Goal: Complete application form: Complete application form

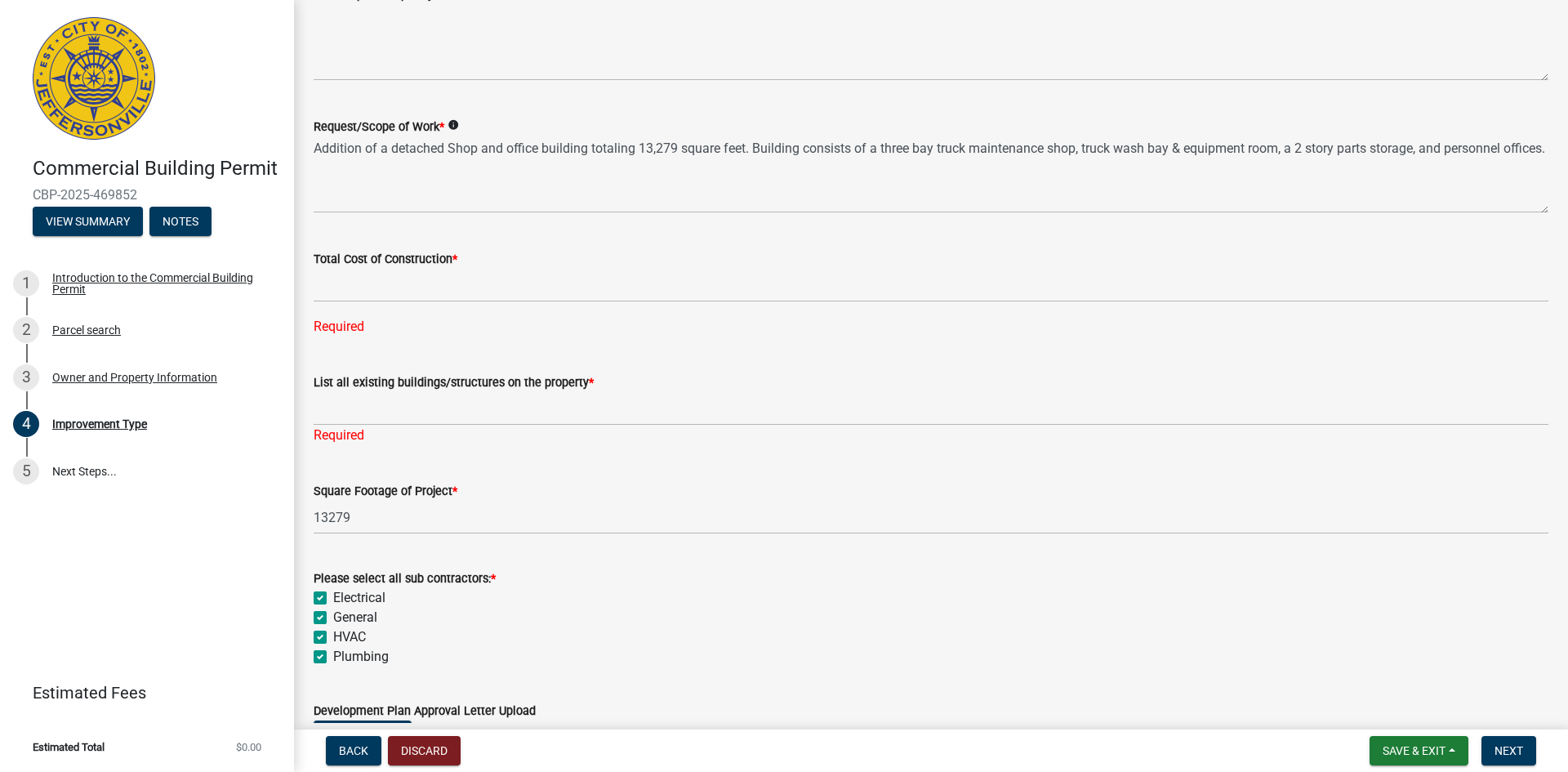
scroll to position [437, 0]
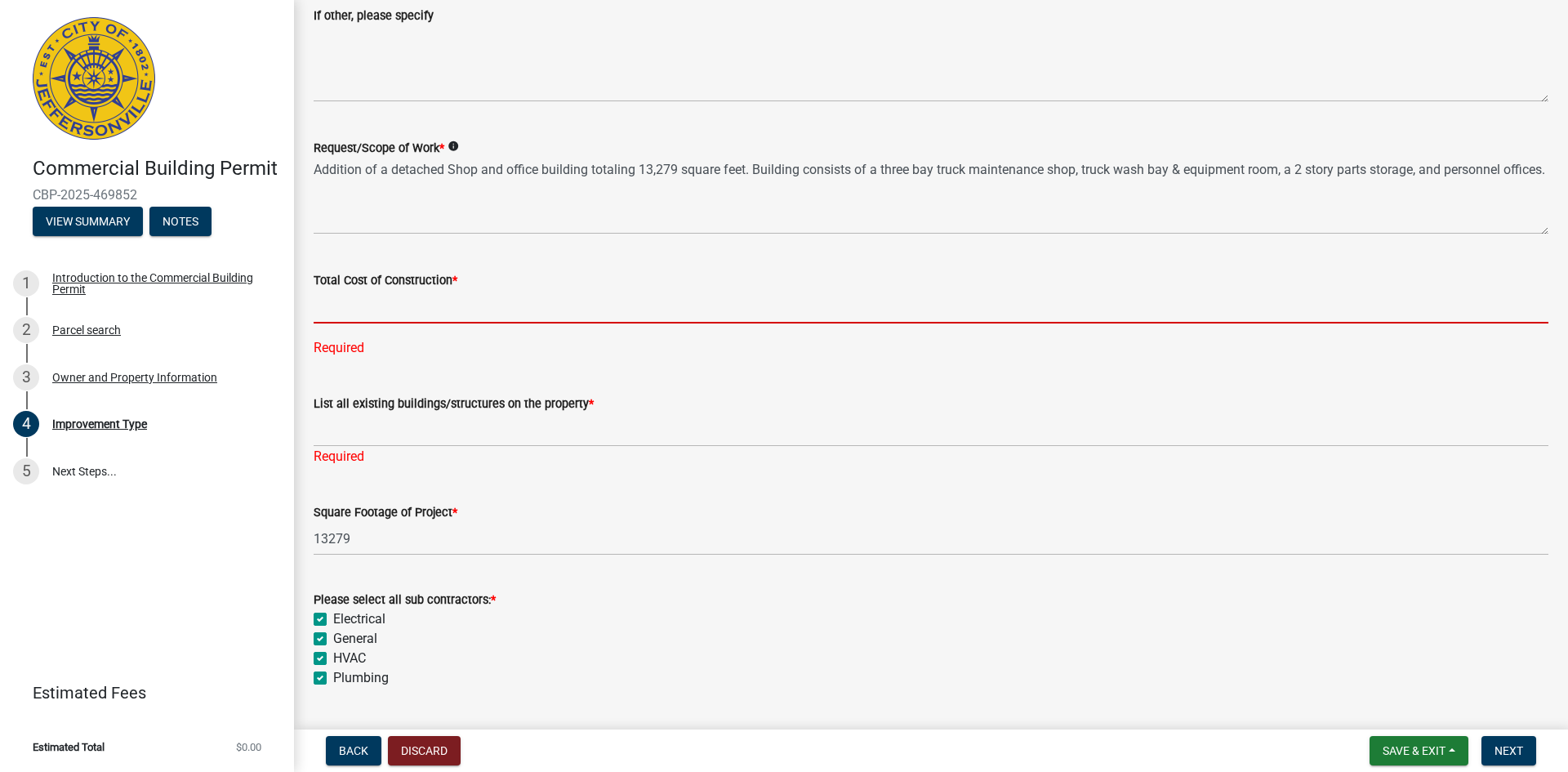
click at [405, 301] on input "text" at bounding box center [931, 306] width 1235 height 33
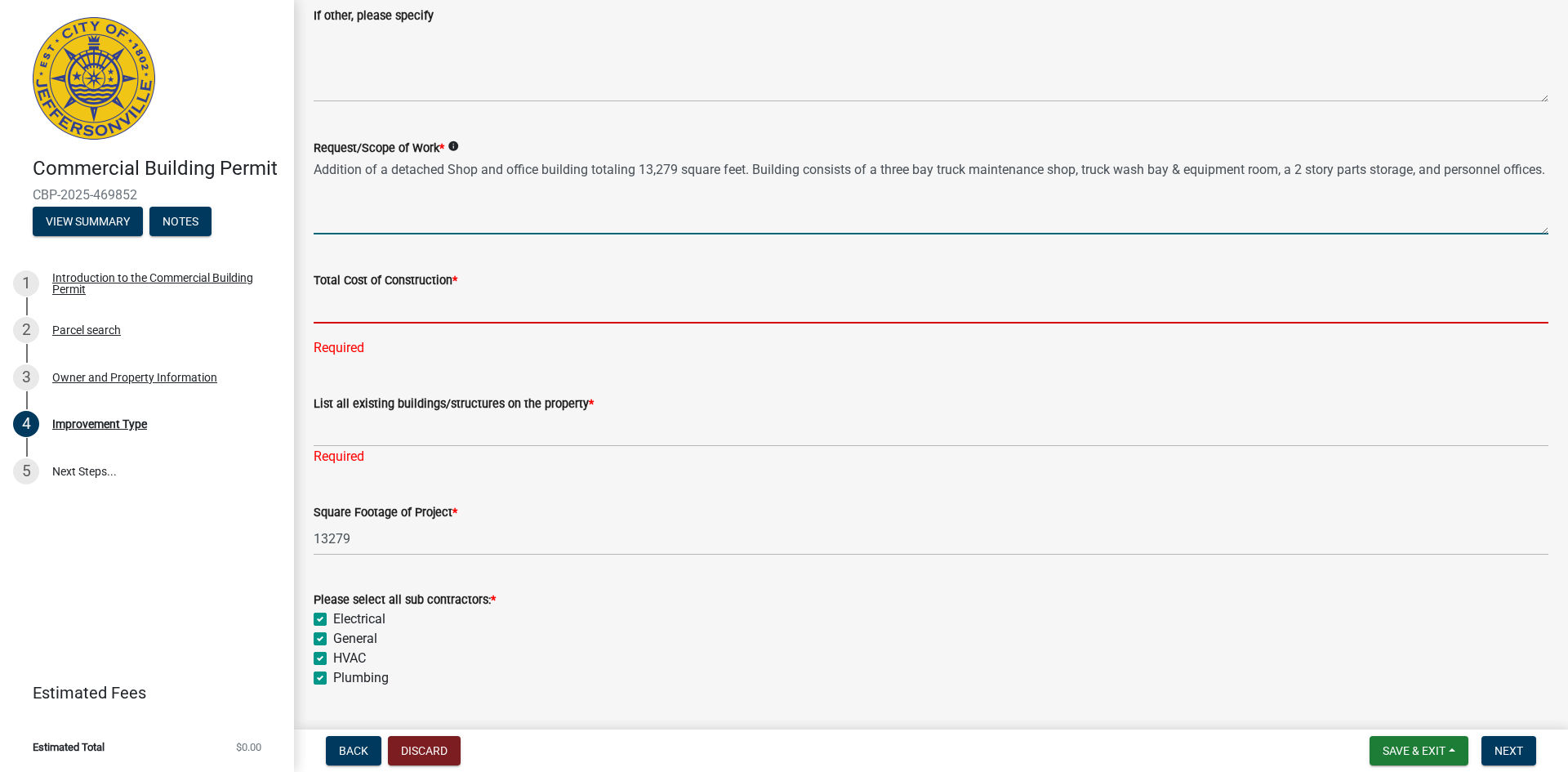
click at [351, 183] on textarea "Addition of a detached Shop and office building totaling 13,279 square feet. Bu…" at bounding box center [931, 196] width 1235 height 76
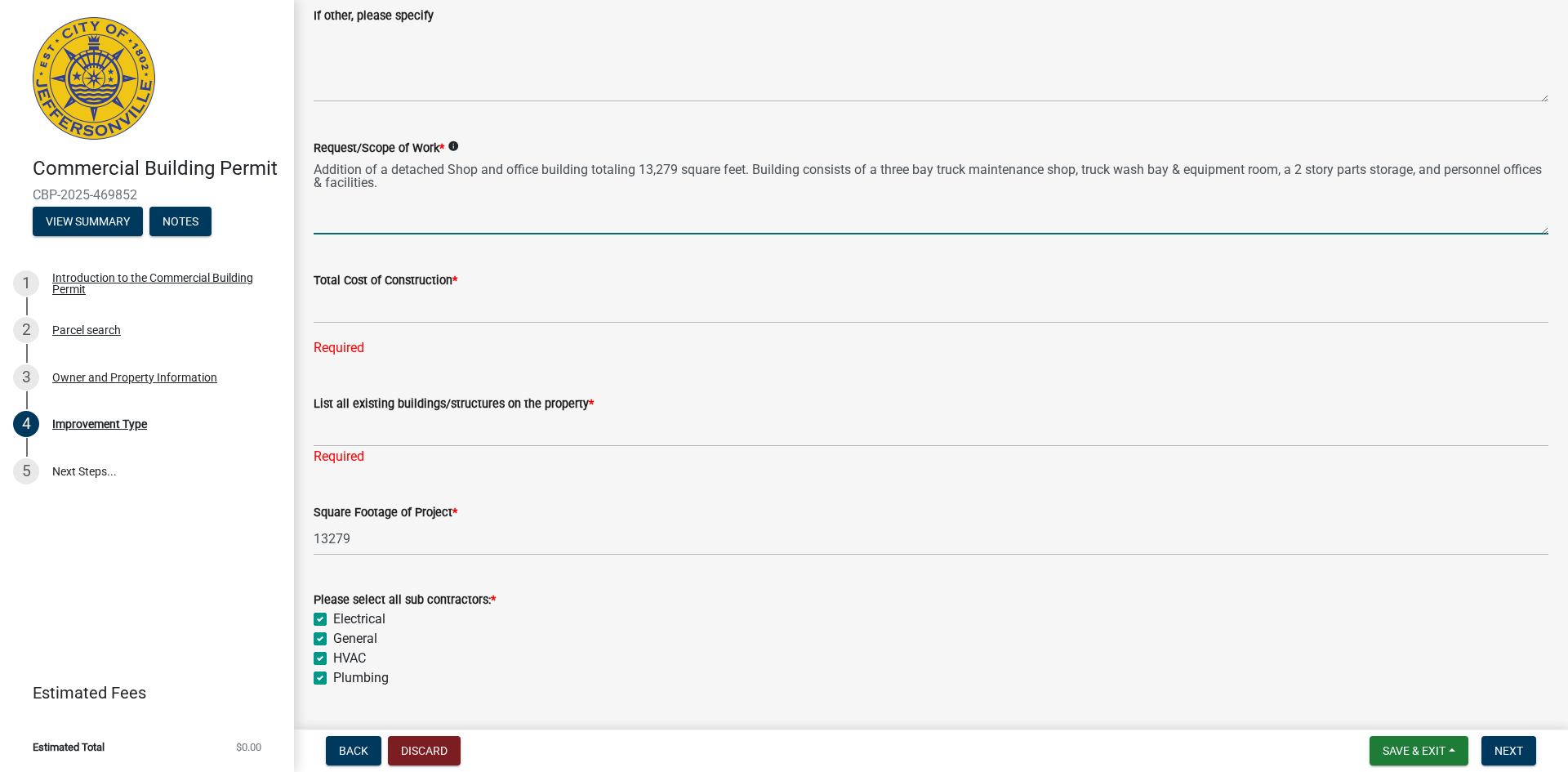
click at [464, 199] on textarea "Addition of a detached Shop and office building totaling 13,279 square feet. Bu…" at bounding box center [931, 196] width 1235 height 76
type textarea "Addition of a detached Shop and office building totaling 13,279 square feet. Bu…"
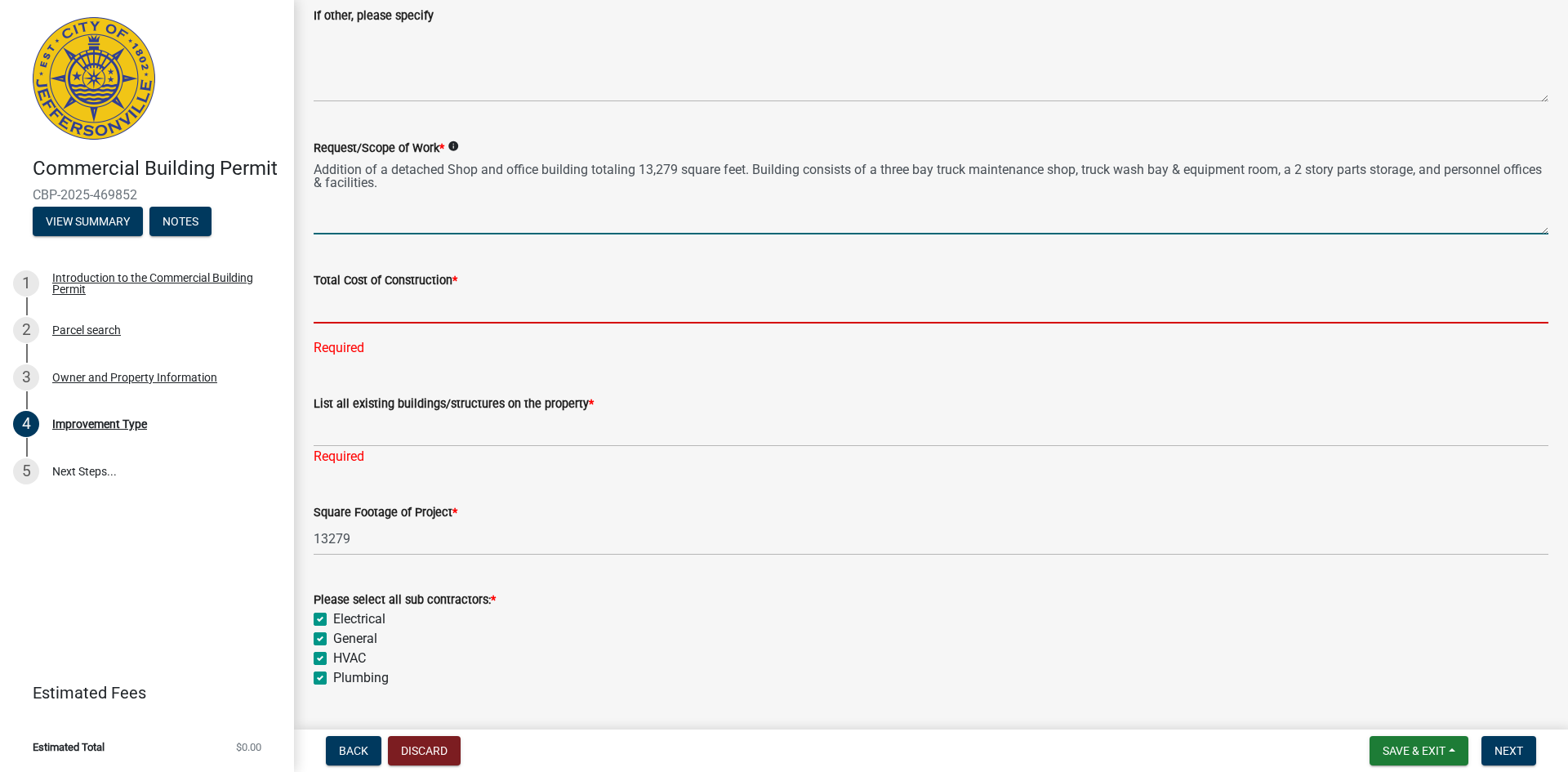
click at [386, 296] on input "text" at bounding box center [931, 306] width 1235 height 33
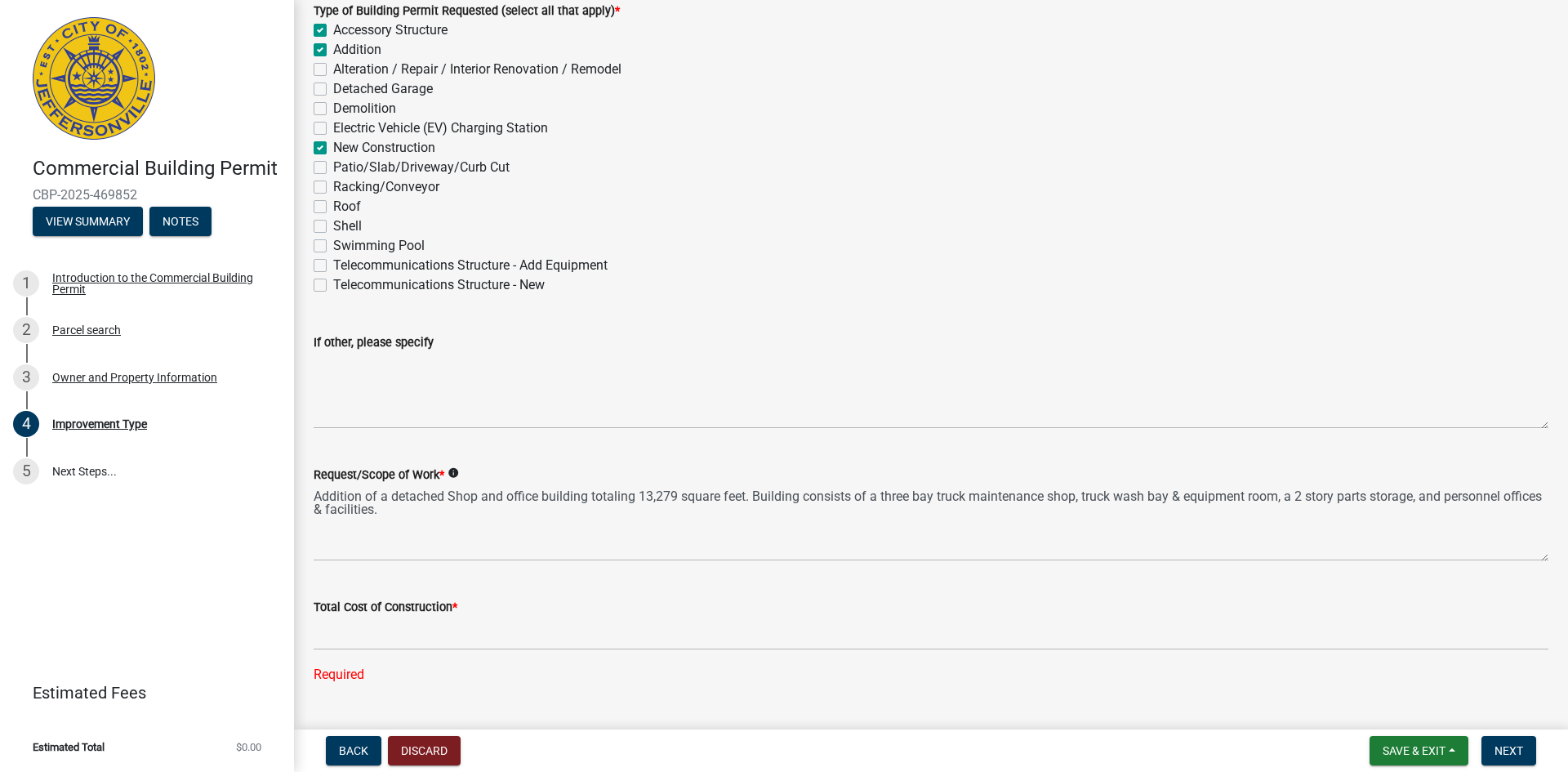
scroll to position [0, 0]
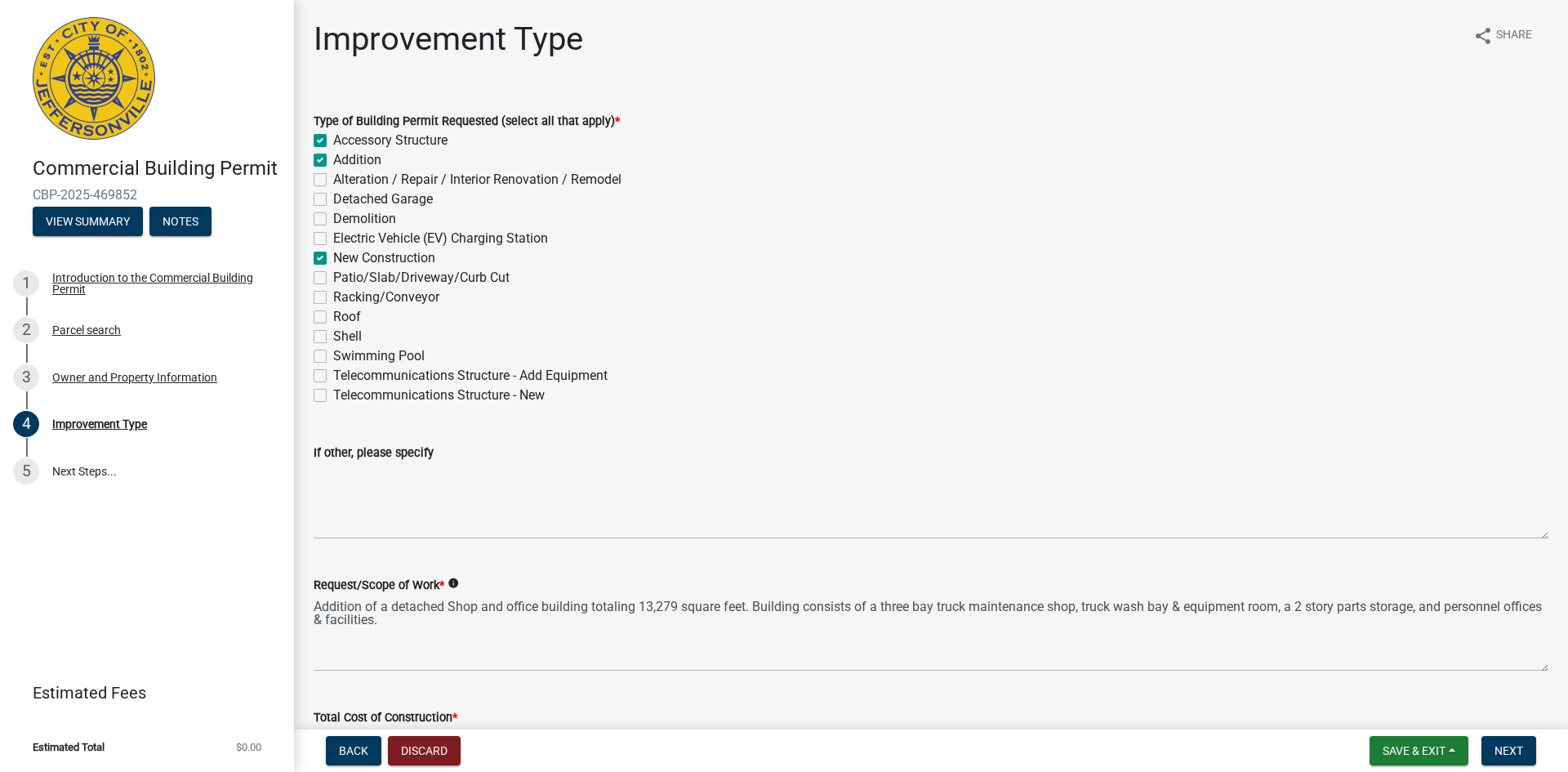
click at [333, 161] on label "Addition" at bounding box center [357, 160] width 48 height 20
click at [333, 161] on input "Addition" at bounding box center [338, 155] width 10 height 10
checkbox input "false"
checkbox input "true"
checkbox input "false"
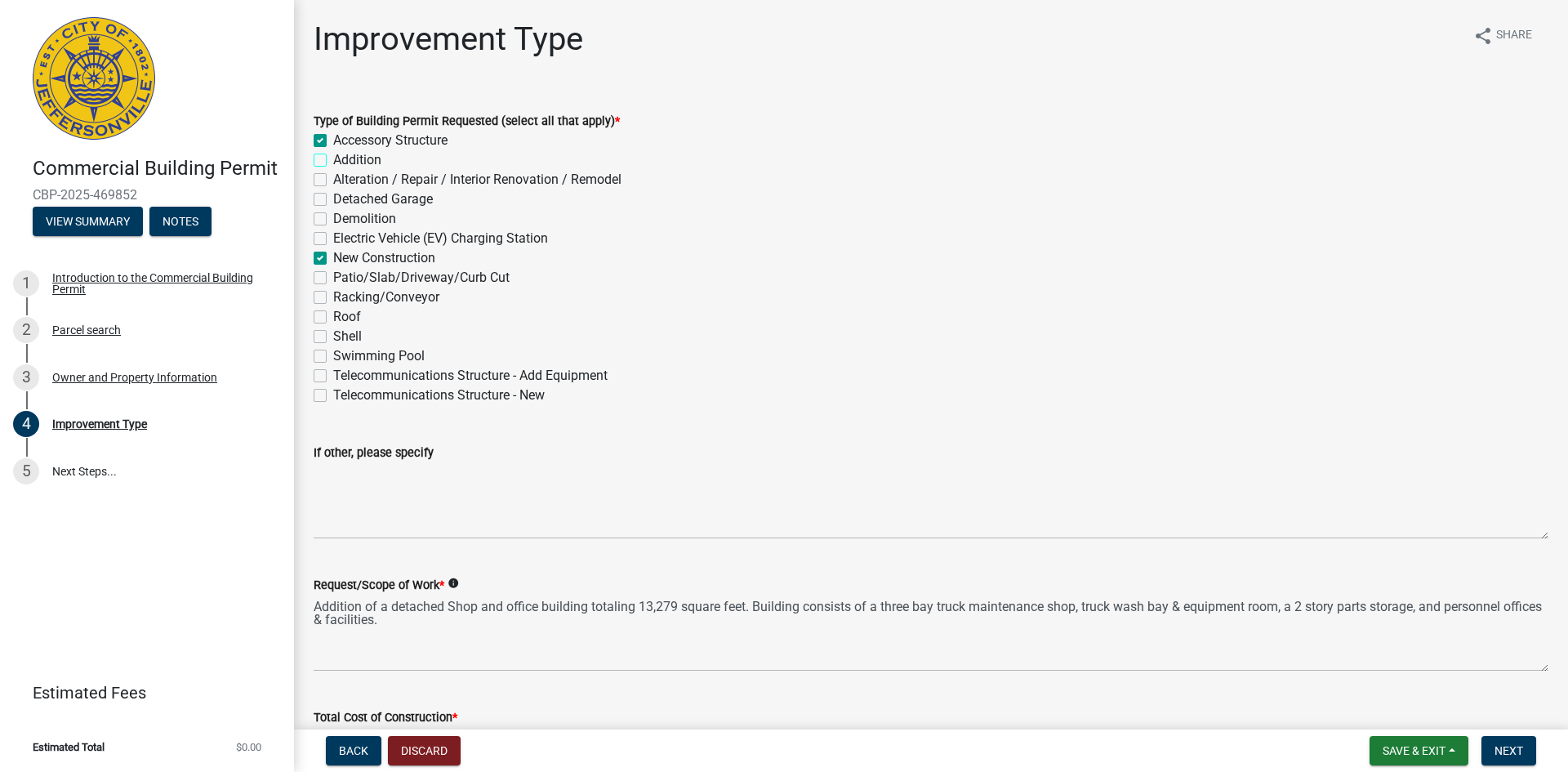
checkbox input "false"
checkbox input "true"
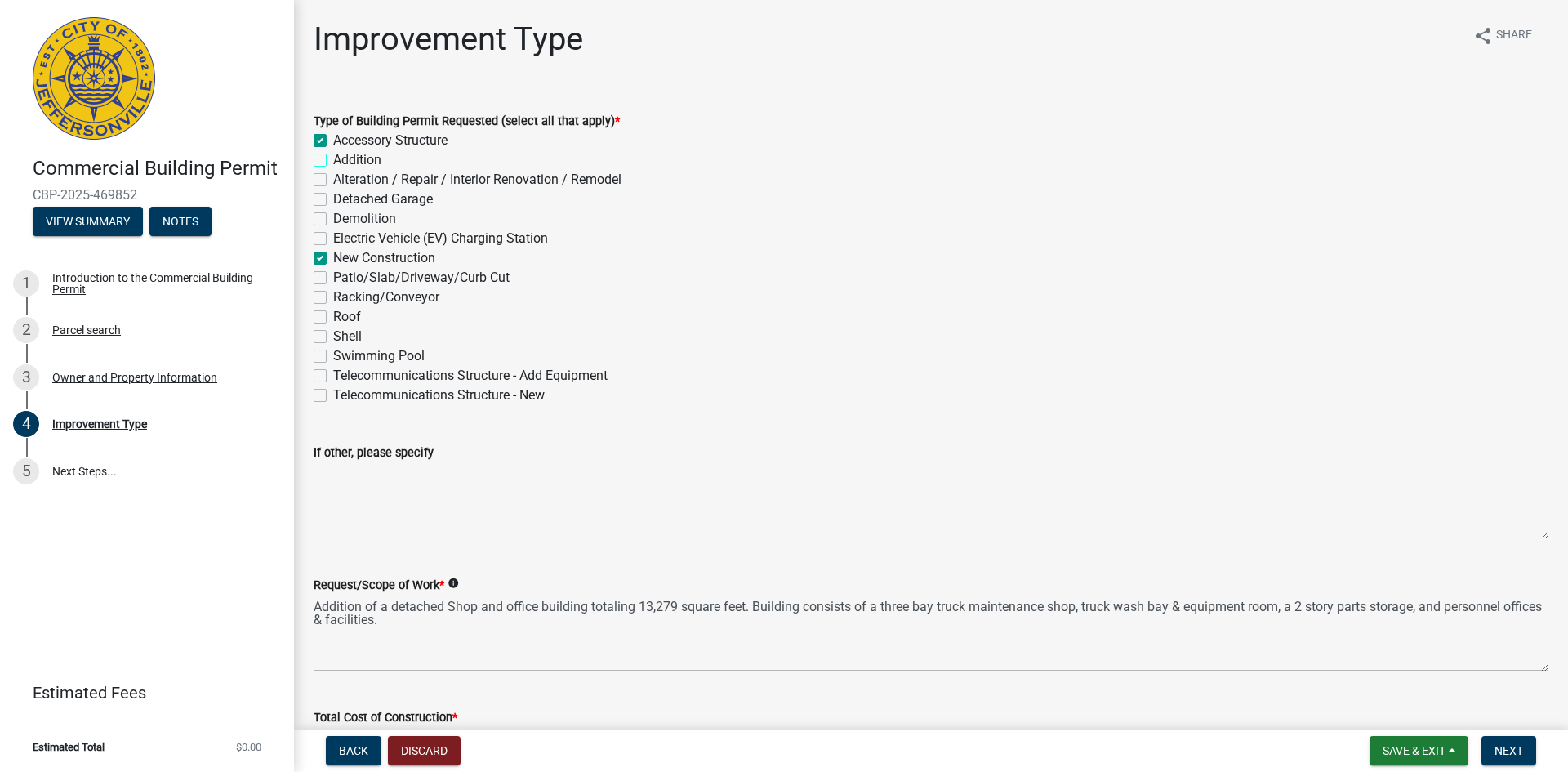
checkbox input "false"
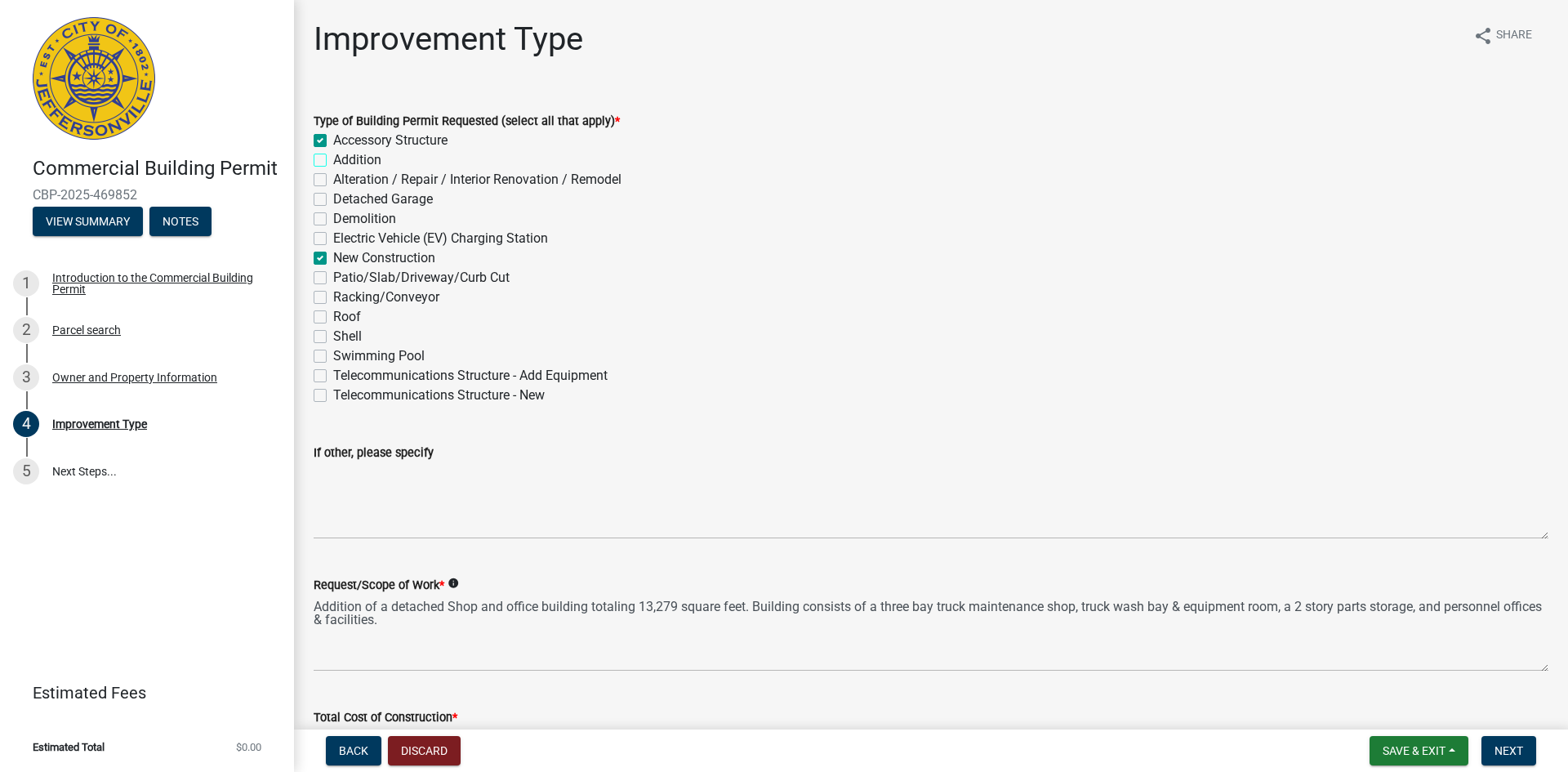
checkbox input "false"
click at [333, 313] on label "Roof" at bounding box center [347, 317] width 28 height 20
click at [333, 313] on input "Roof" at bounding box center [338, 313] width 10 height 10
checkbox input "true"
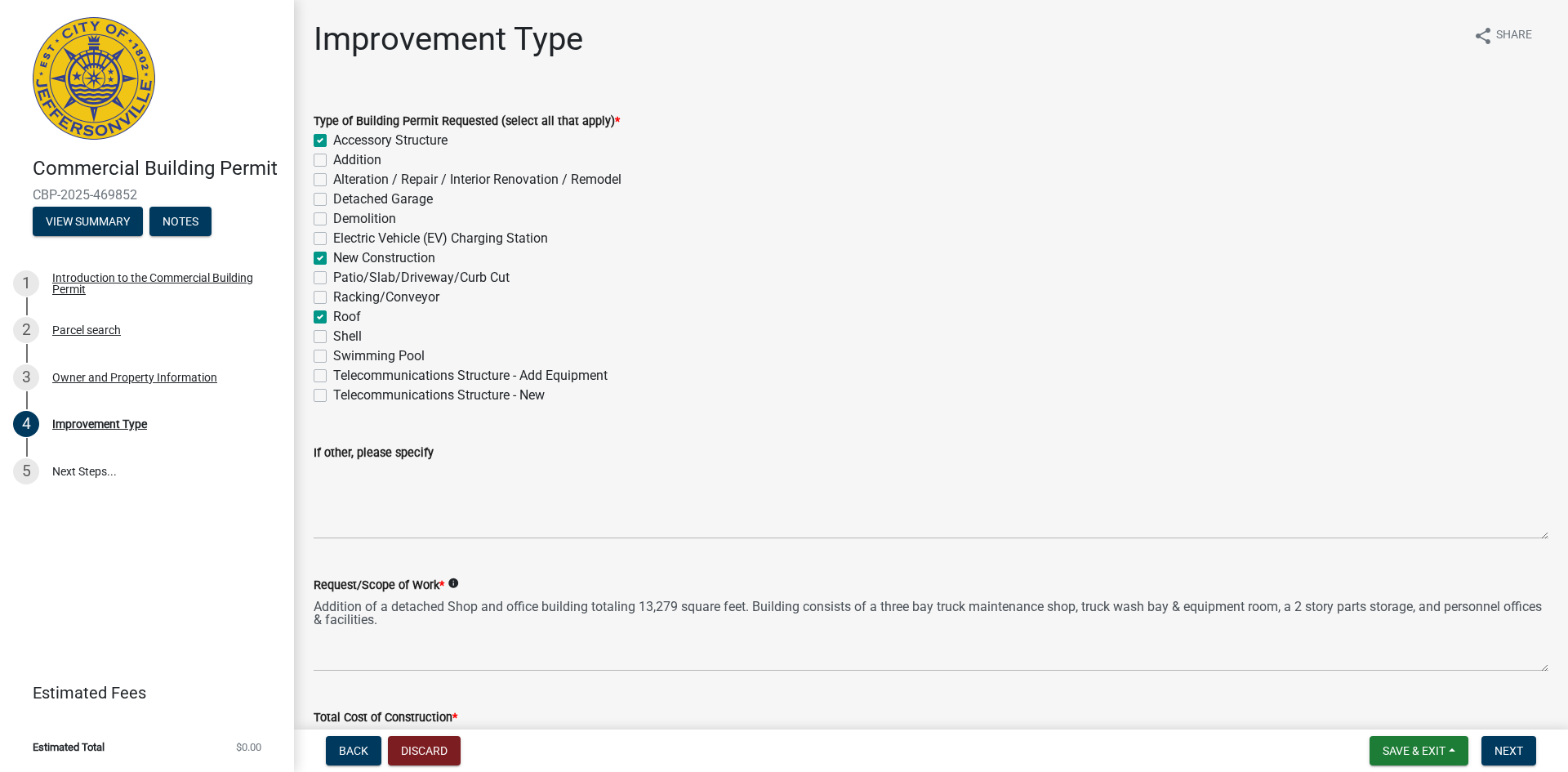
checkbox input "true"
checkbox input "false"
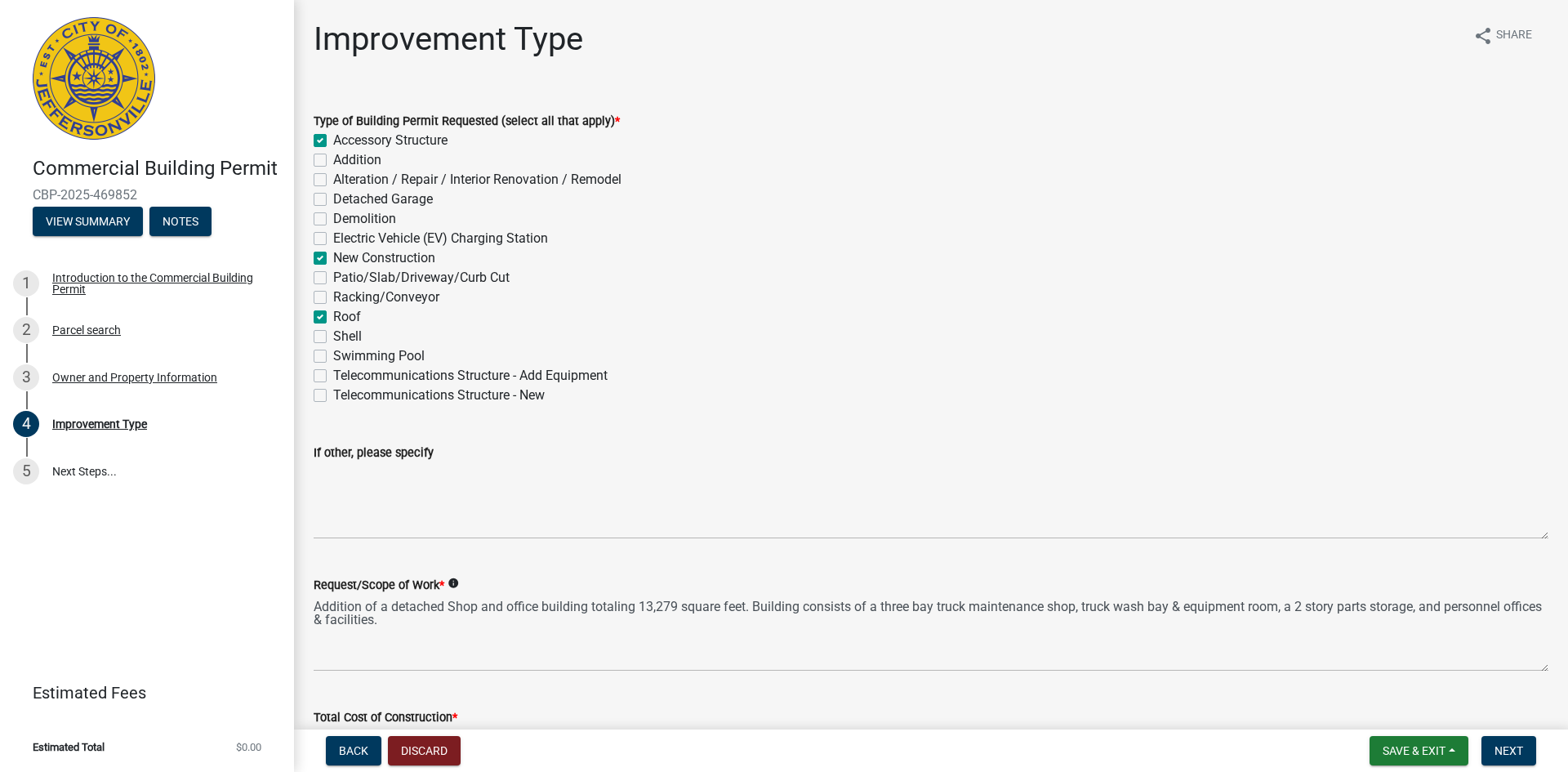
checkbox input "false"
checkbox input "true"
checkbox input "false"
checkbox input "true"
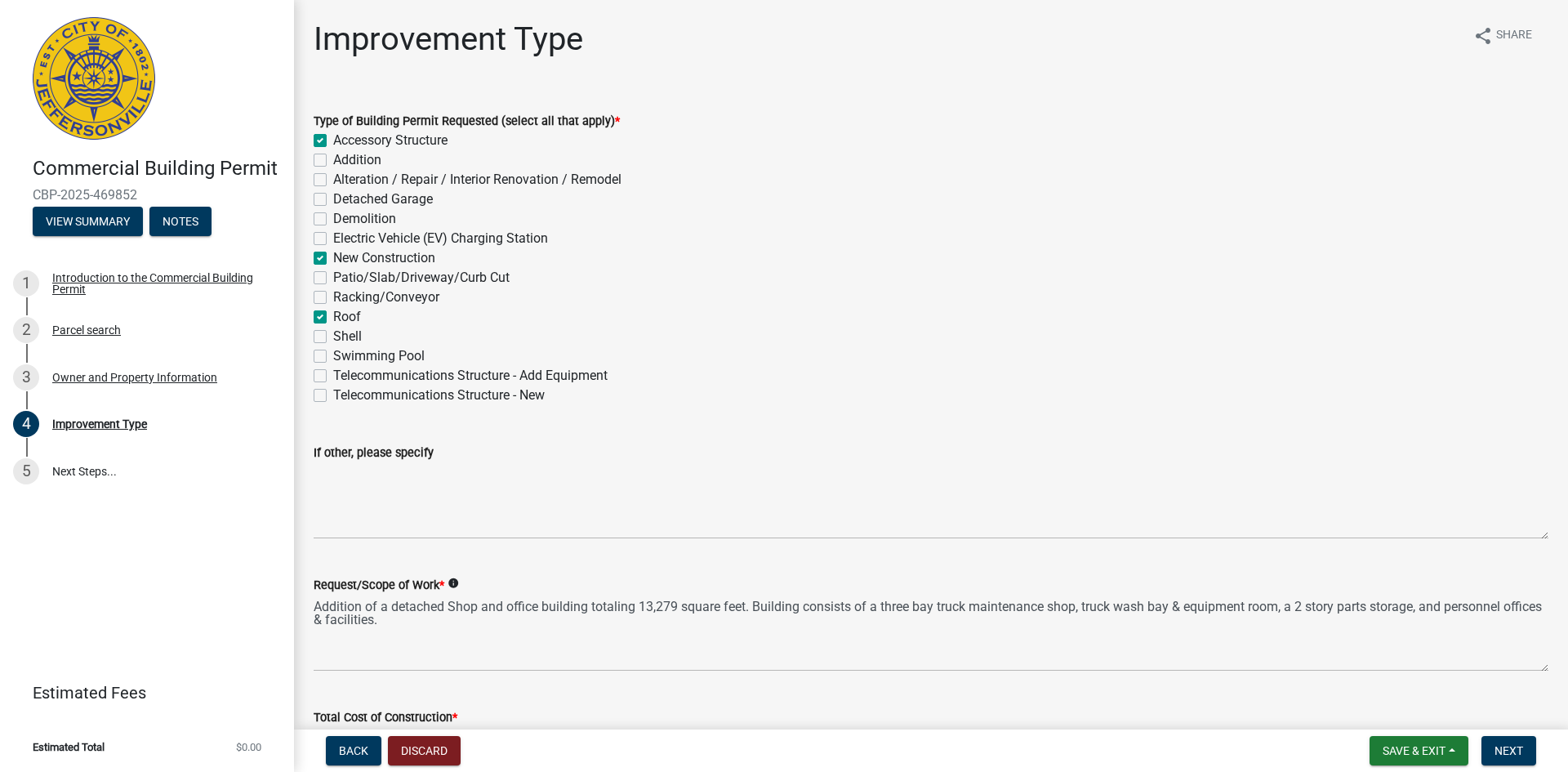
checkbox input "false"
